Goal: Navigation & Orientation: Find specific page/section

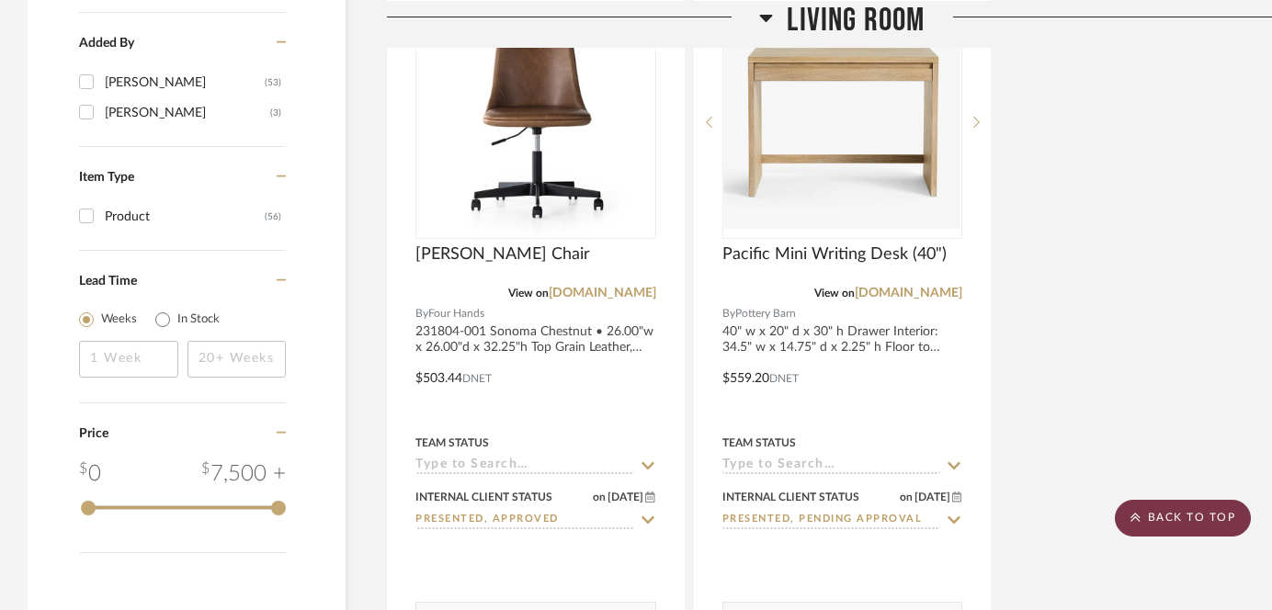
click at [1181, 529] on scroll-to-top-button "BACK TO TOP" at bounding box center [1183, 518] width 136 height 37
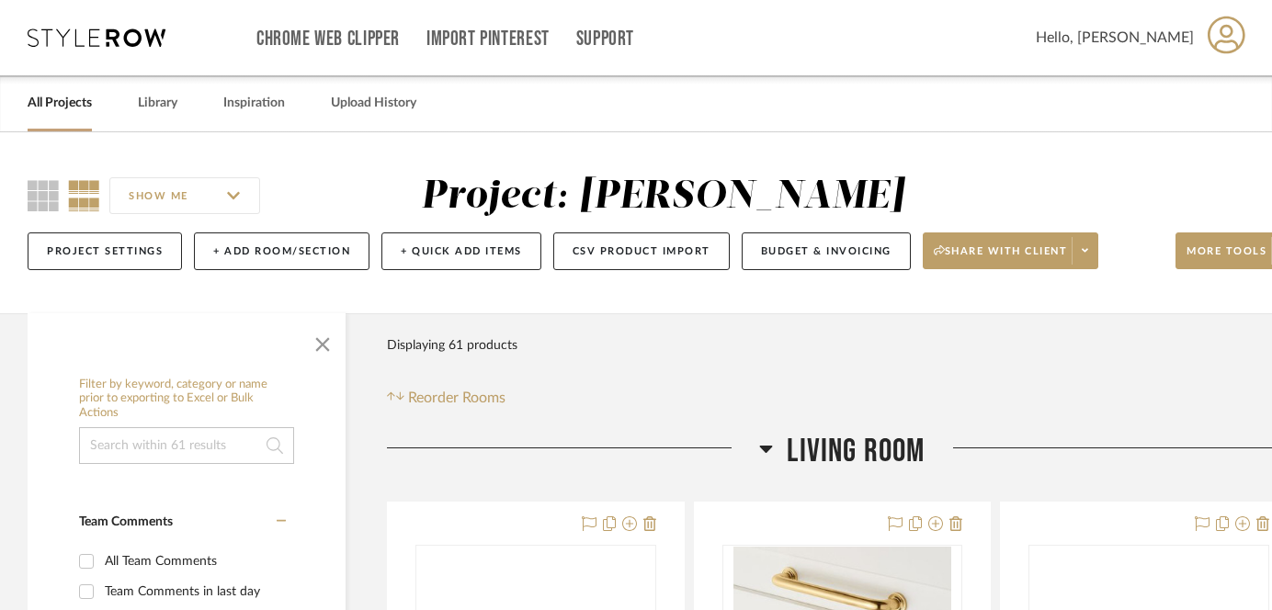
click at [46, 104] on link "All Projects" at bounding box center [60, 103] width 64 height 25
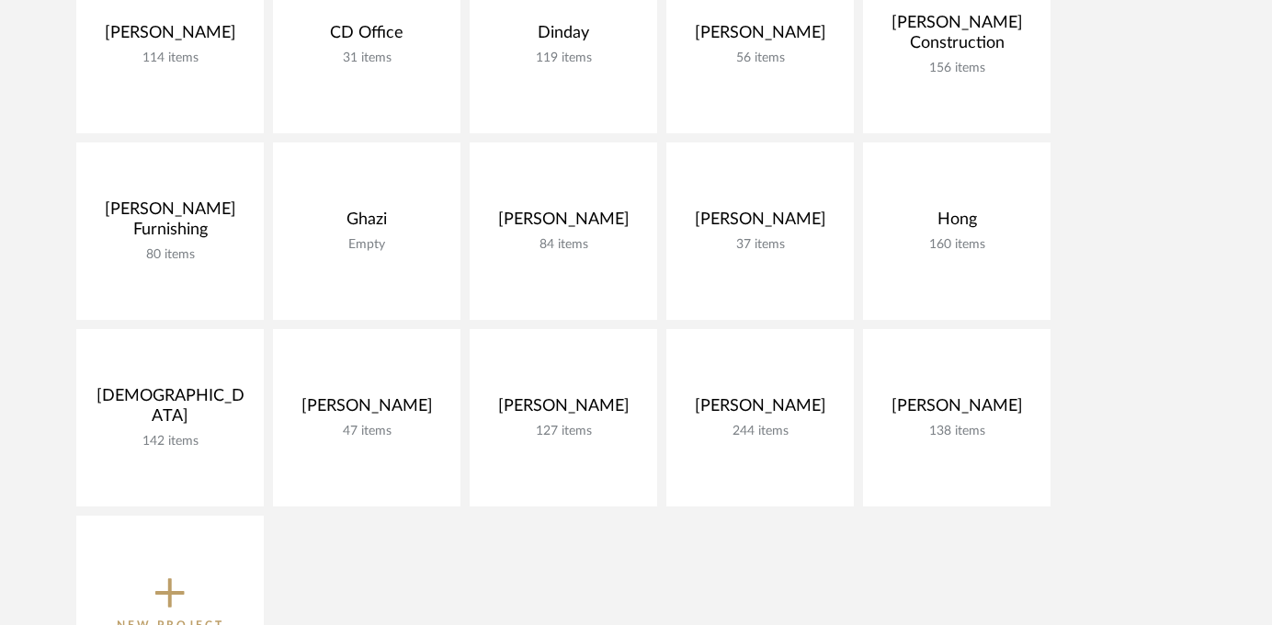
scroll to position [409, 0]
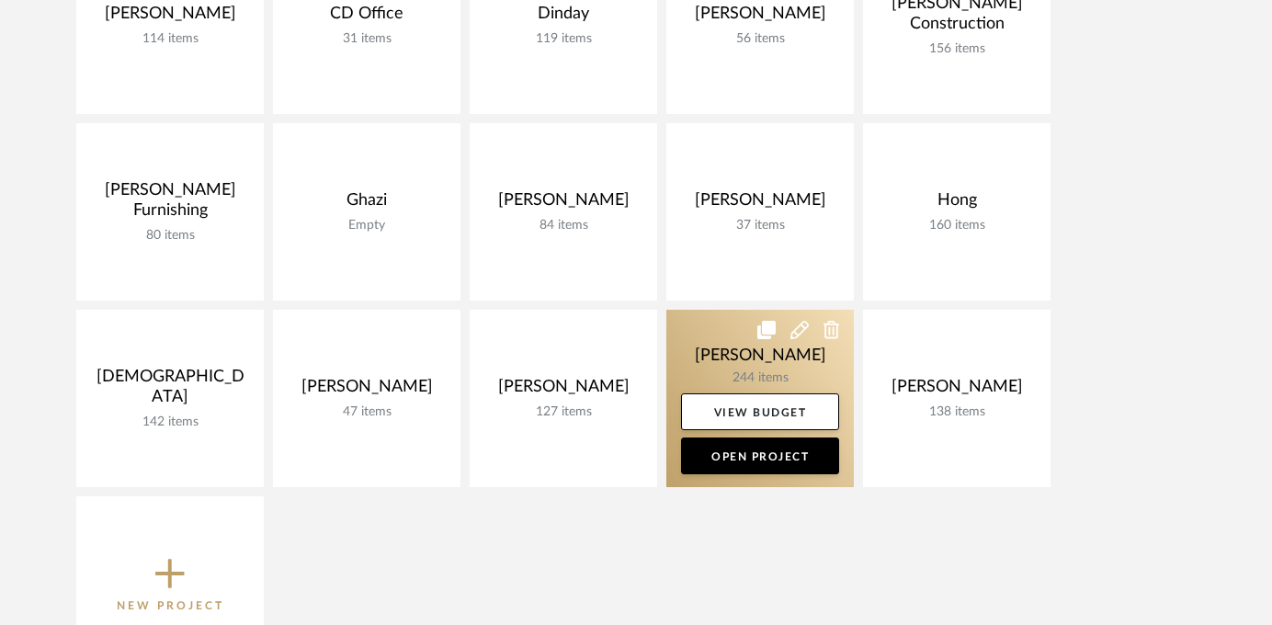
click at [753, 365] on link at bounding box center [759, 398] width 187 height 177
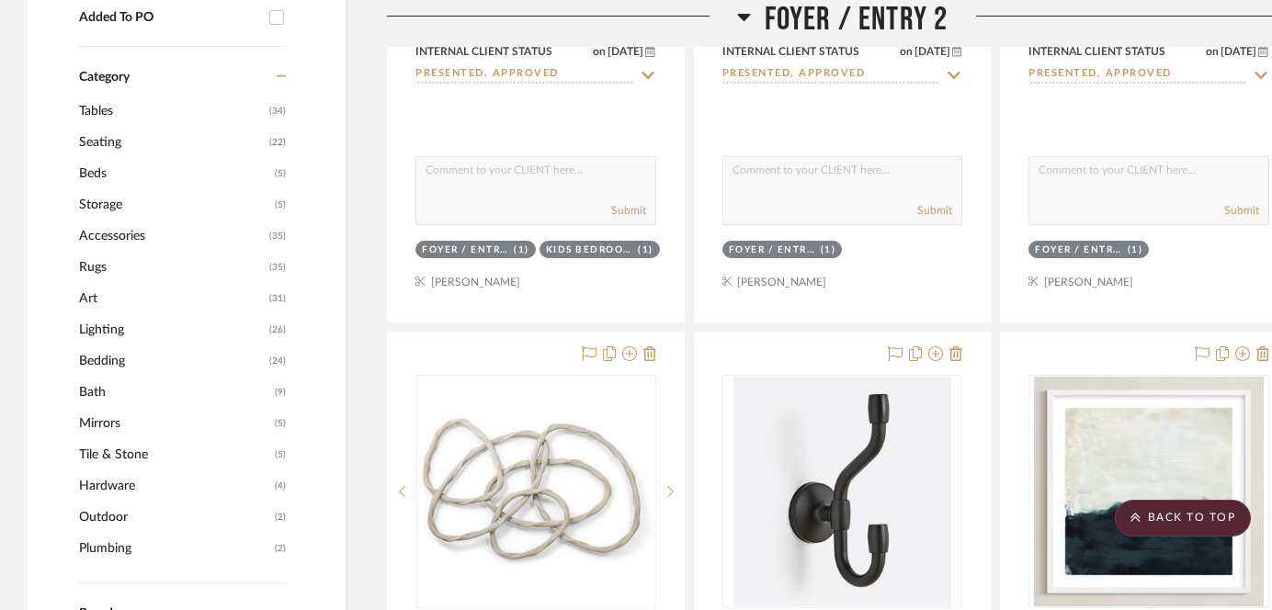
scroll to position [1335, 0]
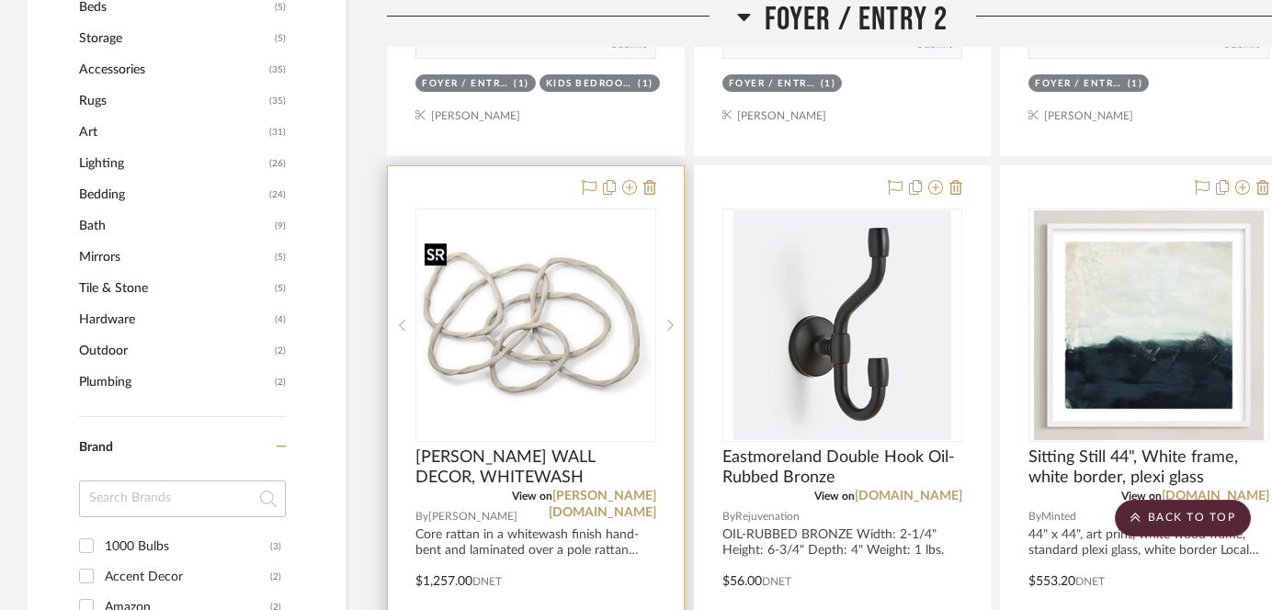
click at [0, 0] on img at bounding box center [0, 0] width 0 height 0
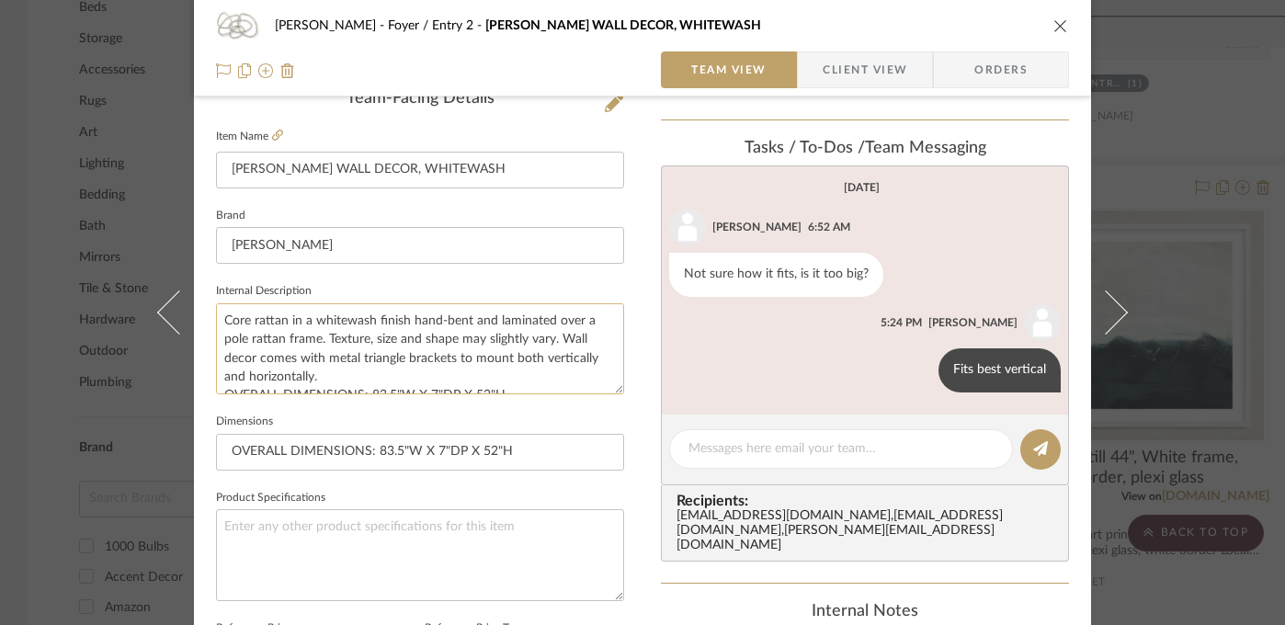
scroll to position [0, 0]
click at [273, 136] on icon at bounding box center [277, 135] width 11 height 11
